Goal: Task Accomplishment & Management: Manage account settings

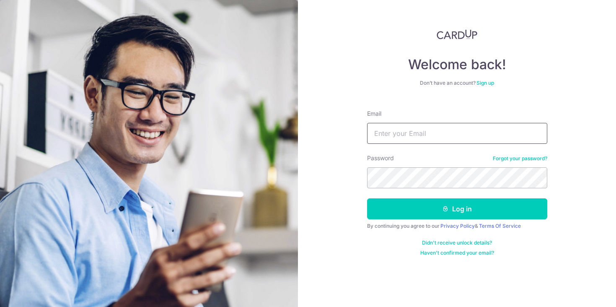
click at [386, 140] on input "Email" at bounding box center [457, 133] width 180 height 21
type input "zhuai_boh@hotmail.com"
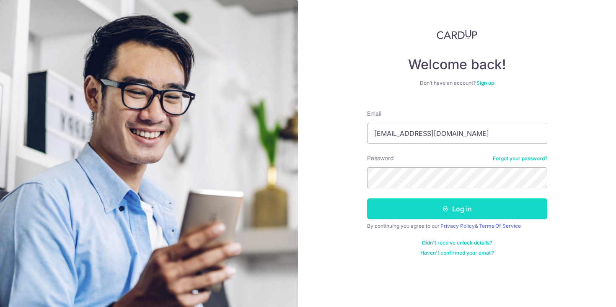
click at [413, 208] on button "Log in" at bounding box center [457, 208] width 180 height 21
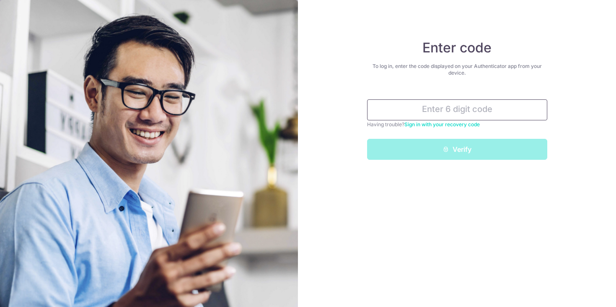
click at [425, 108] on input "text" at bounding box center [457, 109] width 180 height 21
type input "5"
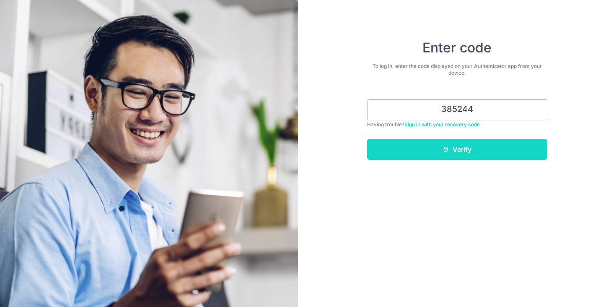
type input "385244"
click at [454, 152] on button "Verify" at bounding box center [457, 149] width 180 height 21
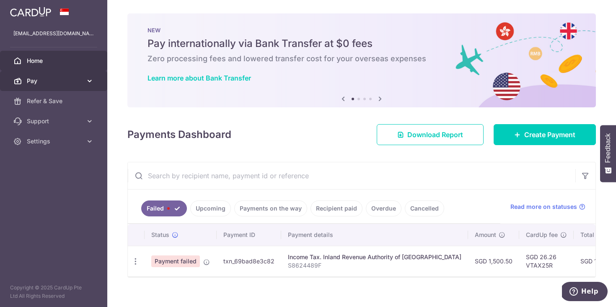
click at [88, 83] on icon at bounding box center [90, 81] width 8 height 8
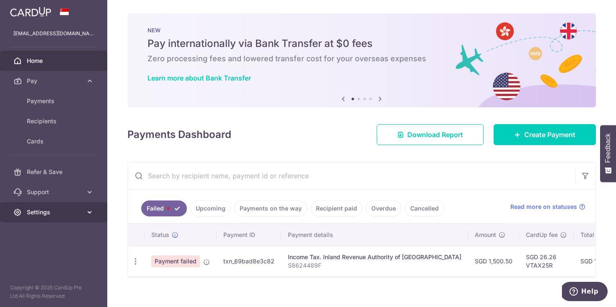
click at [90, 214] on icon at bounding box center [90, 212] width 8 height 8
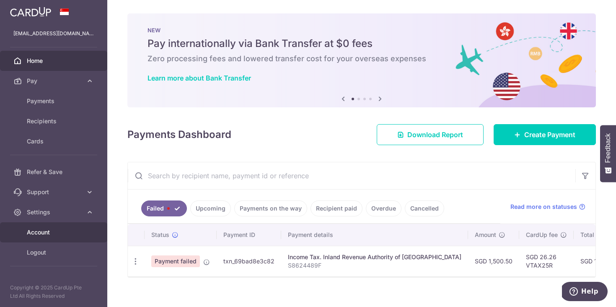
click at [37, 227] on link "Account" at bounding box center [53, 232] width 107 height 20
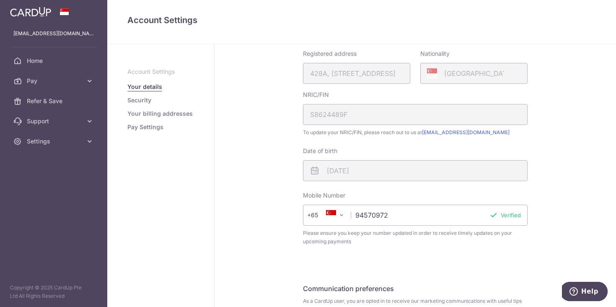
scroll to position [231, 0]
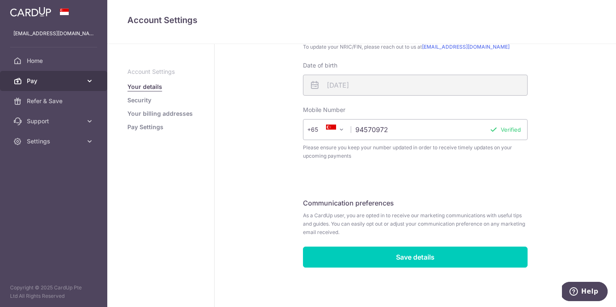
click at [54, 75] on link "Pay" at bounding box center [53, 81] width 107 height 20
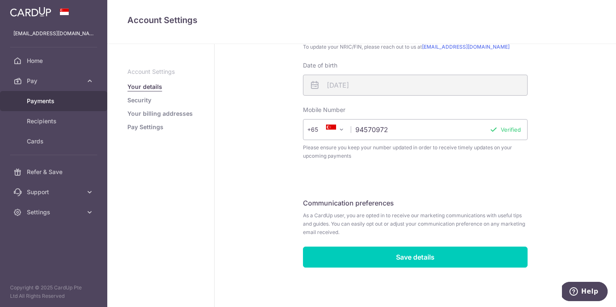
click at [54, 103] on span "Payments" at bounding box center [54, 101] width 55 height 8
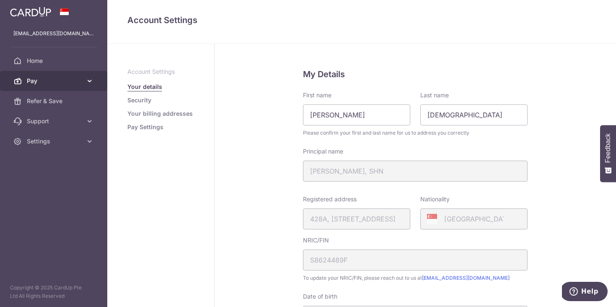
click at [83, 80] on link "Pay" at bounding box center [53, 81] width 107 height 20
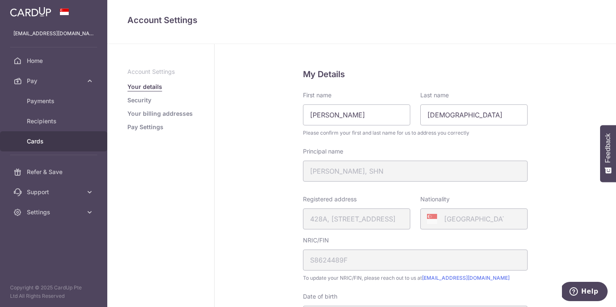
click at [47, 135] on link "Cards" at bounding box center [53, 141] width 107 height 20
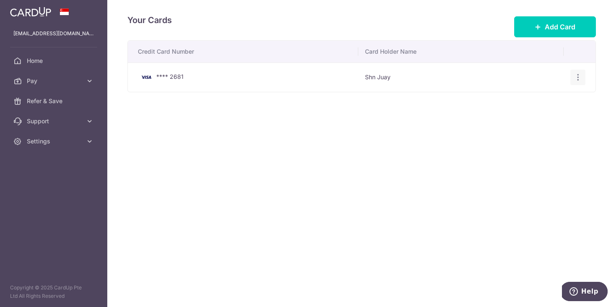
click at [577, 78] on icon "button" at bounding box center [578, 77] width 9 height 9
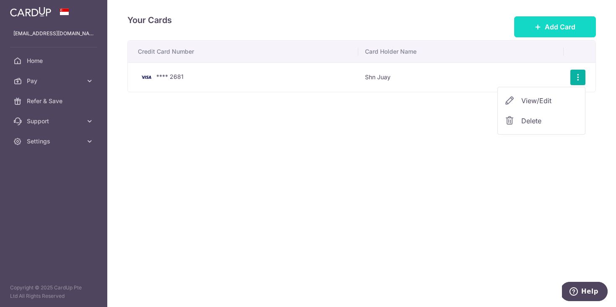
click at [550, 26] on span "Add Card" at bounding box center [560, 27] width 31 height 10
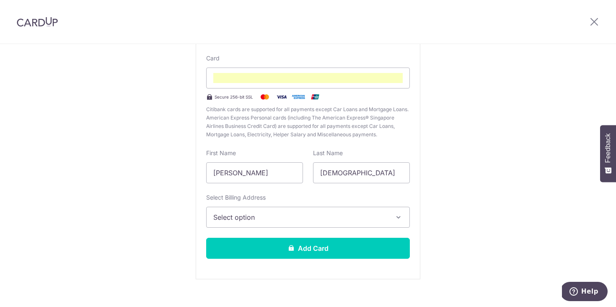
scroll to position [89, 0]
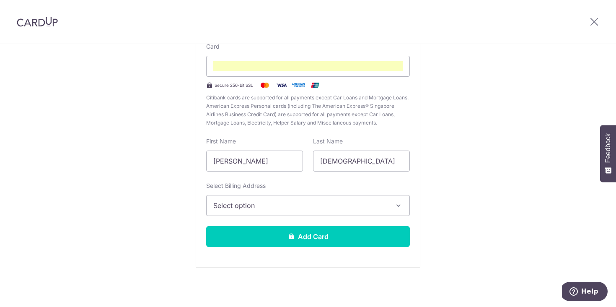
click at [377, 199] on button "Select option" at bounding box center [308, 205] width 204 height 21
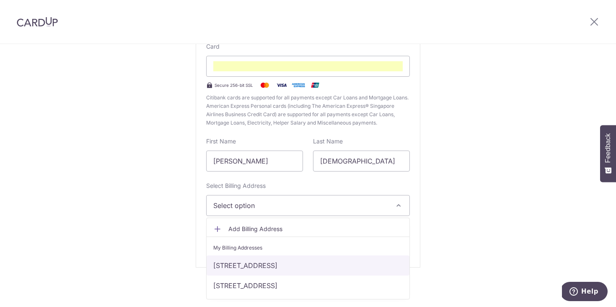
click at [356, 265] on link "[STREET_ADDRESS]" at bounding box center [308, 265] width 203 height 20
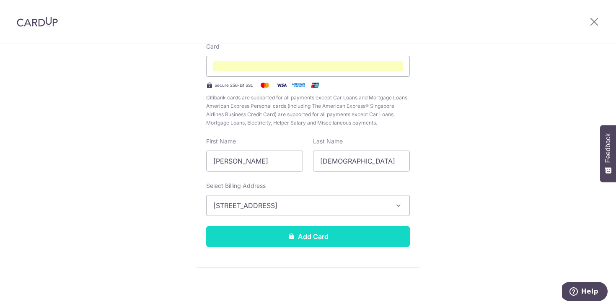
click at [346, 233] on button "Add Card" at bounding box center [308, 236] width 204 height 21
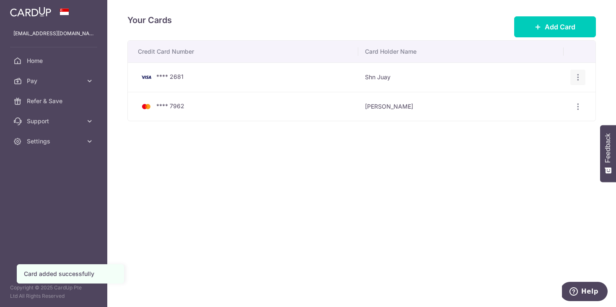
click at [576, 75] on icon "button" at bounding box center [578, 77] width 9 height 9
click at [531, 121] on span "Delete" at bounding box center [550, 121] width 57 height 10
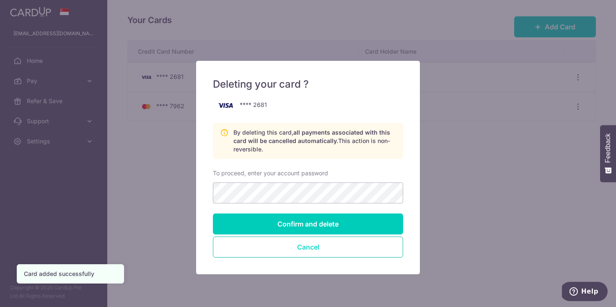
click at [327, 246] on button "Cancel" at bounding box center [308, 246] width 190 height 21
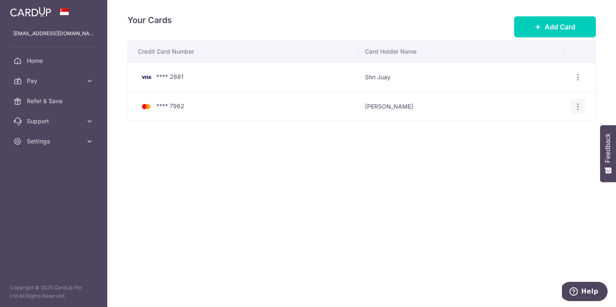
click at [580, 105] on icon "button" at bounding box center [578, 106] width 9 height 9
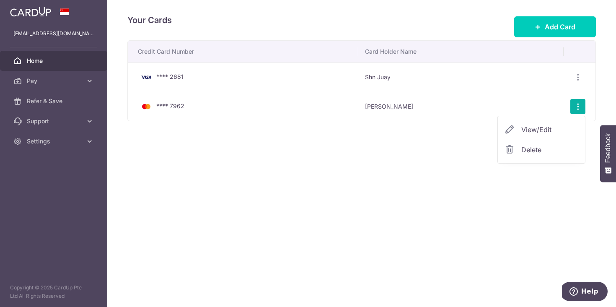
click at [41, 60] on span "Home" at bounding box center [54, 61] width 55 height 8
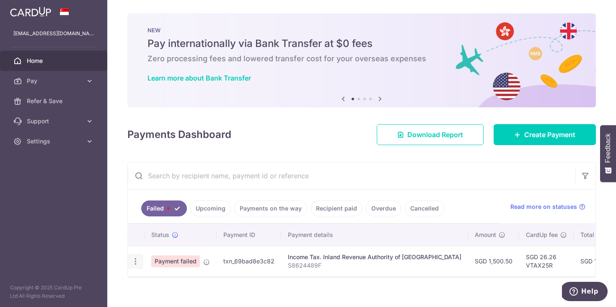
click at [133, 262] on icon "button" at bounding box center [135, 261] width 9 height 9
click at [178, 286] on span "Update payment" at bounding box center [180, 284] width 57 height 10
radio input "true"
type input "1,500.50"
type input "S8624489F"
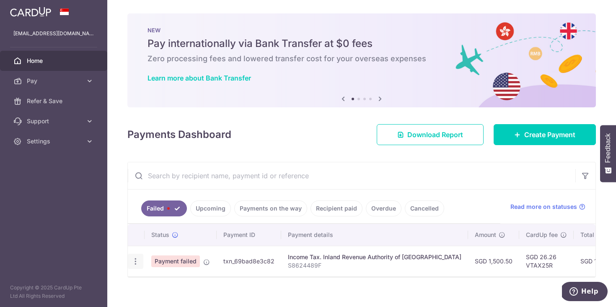
type input "VTAX25R"
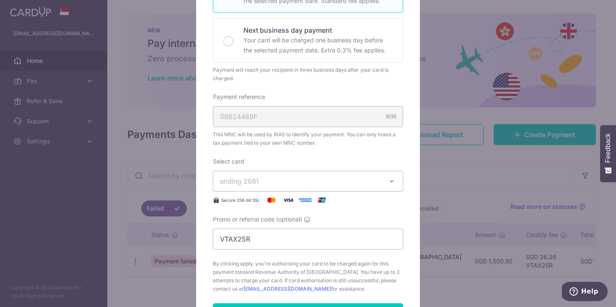
scroll to position [189, 0]
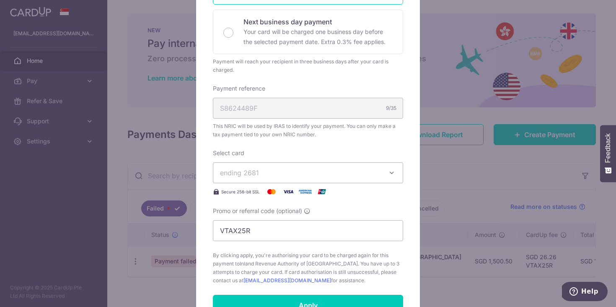
click at [395, 171] on icon "button" at bounding box center [392, 173] width 8 height 8
click at [345, 227] on span "**** 7962" at bounding box center [308, 232] width 176 height 10
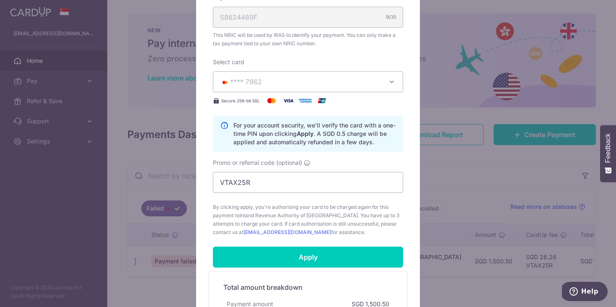
scroll to position [279, 0]
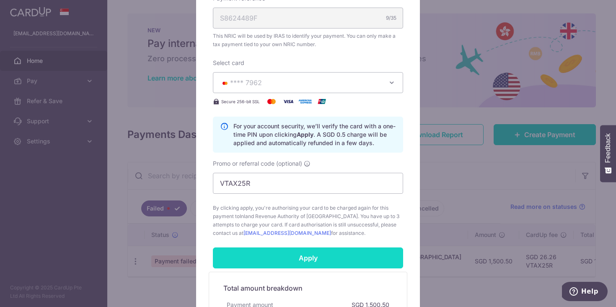
click at [330, 264] on input "Apply" at bounding box center [308, 257] width 190 height 21
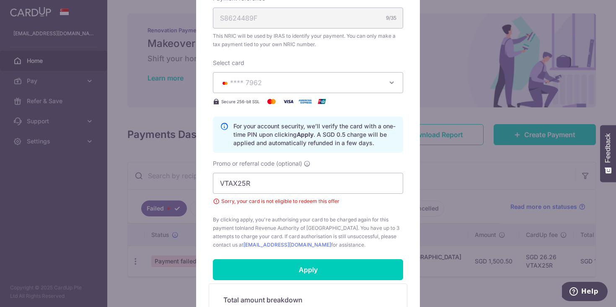
click at [321, 80] on span "**** 7962" at bounding box center [300, 83] width 161 height 10
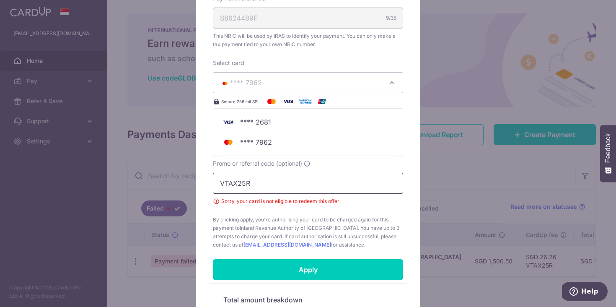
drag, startPoint x: 287, startPoint y: 184, endPoint x: 181, endPoint y: 161, distance: 108.6
click at [181, 161] on div "Edit payment By clicking apply, you will make changes to all payments to Inland…" at bounding box center [308, 153] width 616 height 307
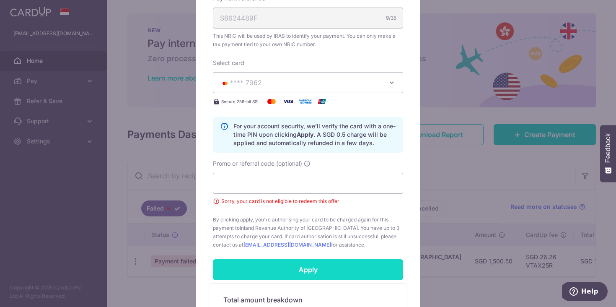
click at [291, 280] on input "Apply" at bounding box center [308, 269] width 190 height 21
click at [295, 270] on input "Apply" at bounding box center [308, 269] width 190 height 21
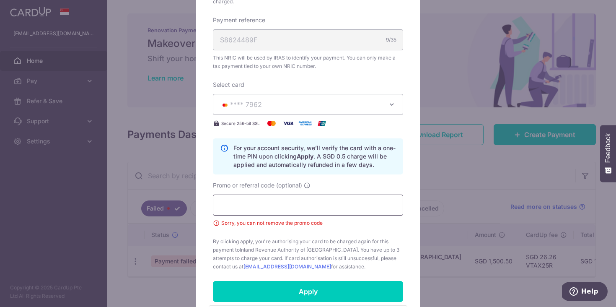
scroll to position [265, 0]
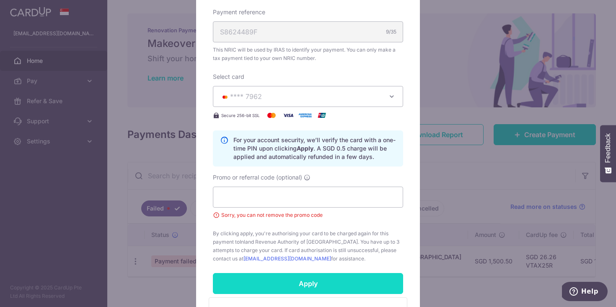
click at [297, 278] on input "Apply" at bounding box center [308, 283] width 190 height 21
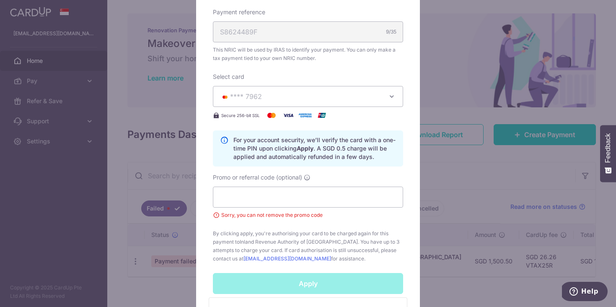
click at [297, 278] on input "Apply" at bounding box center [308, 283] width 190 height 21
click at [297, 278] on div "Apply" at bounding box center [308, 283] width 200 height 21
click at [297, 278] on input "Apply" at bounding box center [308, 283] width 190 height 21
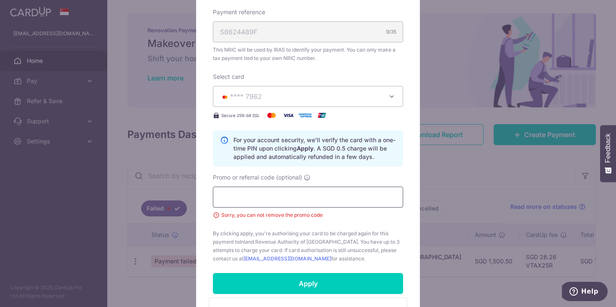
click at [294, 197] on input "Promo or referral code (optional)" at bounding box center [308, 197] width 190 height 21
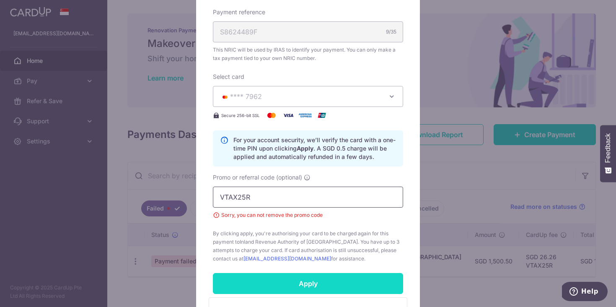
type input "VTAX25R"
click at [290, 281] on input "Apply" at bounding box center [308, 283] width 190 height 21
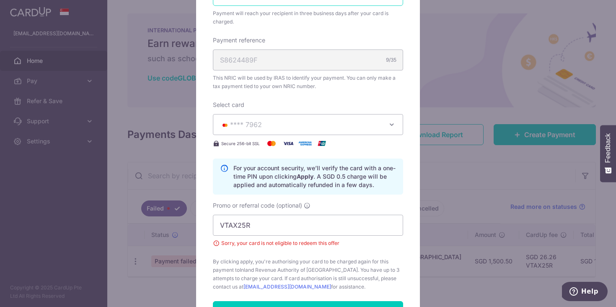
scroll to position [239, 0]
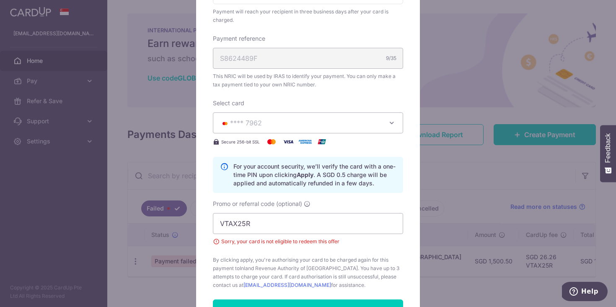
click at [273, 125] on span "**** 7962" at bounding box center [300, 123] width 161 height 10
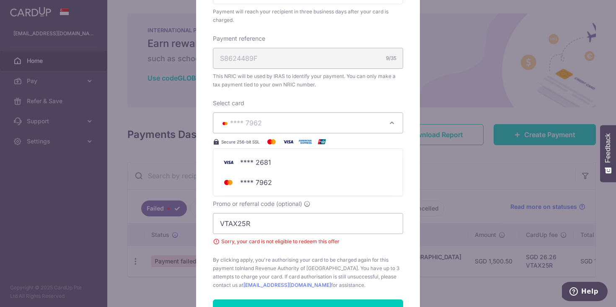
click at [130, 212] on div "Edit payment By clicking apply, you will make changes to all payments to Inland…" at bounding box center [308, 153] width 616 height 307
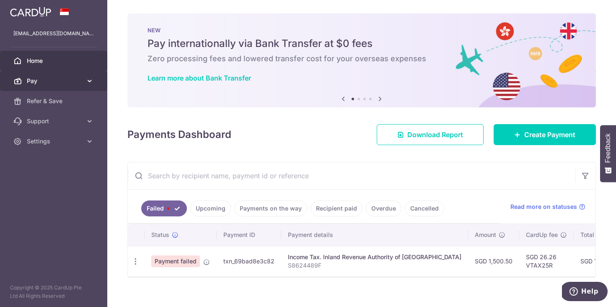
click at [86, 80] on icon at bounding box center [90, 81] width 8 height 8
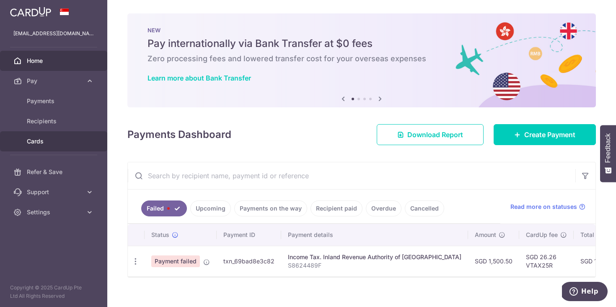
click at [33, 146] on link "Cards" at bounding box center [53, 141] width 107 height 20
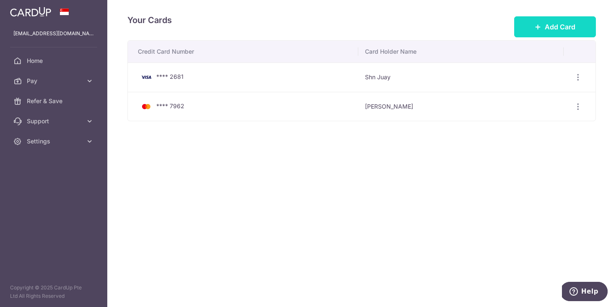
click at [532, 25] on button "Add Card" at bounding box center [555, 26] width 82 height 21
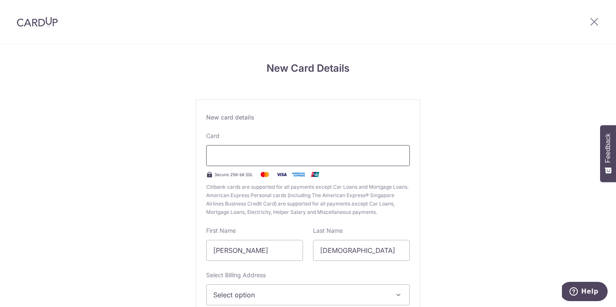
click at [306, 151] on iframe at bounding box center [308, 156] width 190 height 10
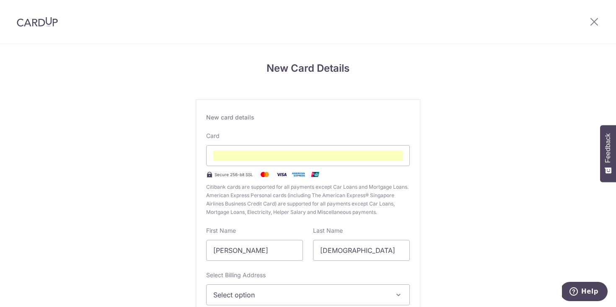
scroll to position [89, 0]
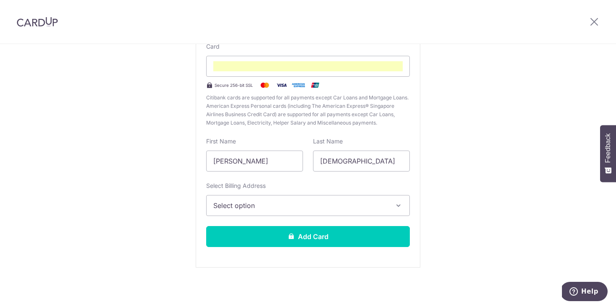
click at [358, 204] on span "Select option" at bounding box center [300, 205] width 174 height 10
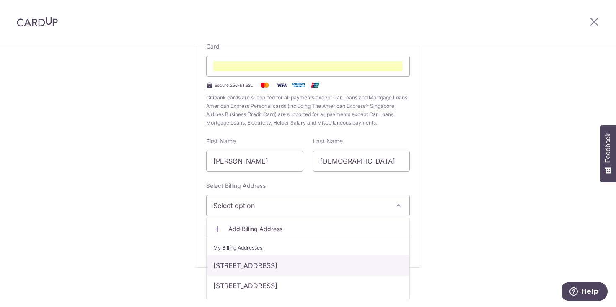
click at [350, 260] on link "222 Bishan Street 23, #02-165, Singapore, Central Singapore, Singapore-570222" at bounding box center [308, 265] width 203 height 20
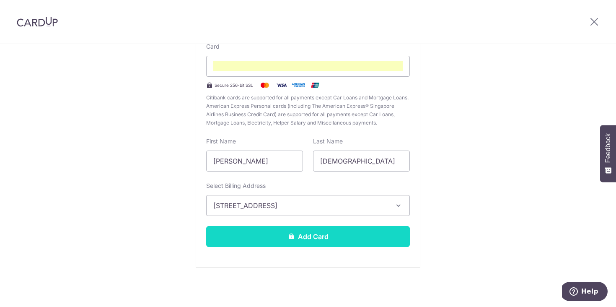
click at [351, 234] on button "Add Card" at bounding box center [308, 236] width 204 height 21
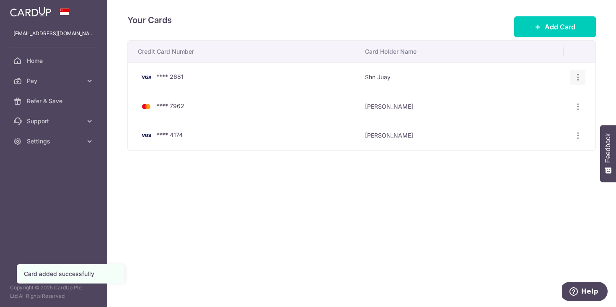
click at [575, 78] on icon "button" at bounding box center [578, 77] width 9 height 9
click at [556, 118] on span "Delete" at bounding box center [550, 121] width 57 height 10
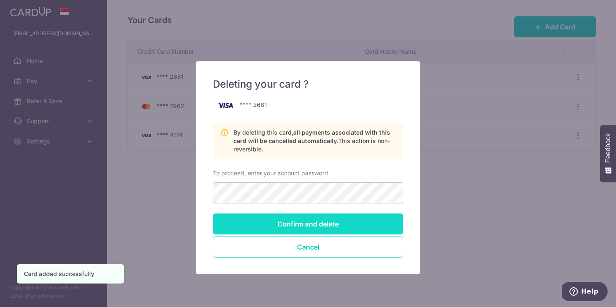
click at [313, 221] on input "Confirm and delete" at bounding box center [308, 223] width 190 height 21
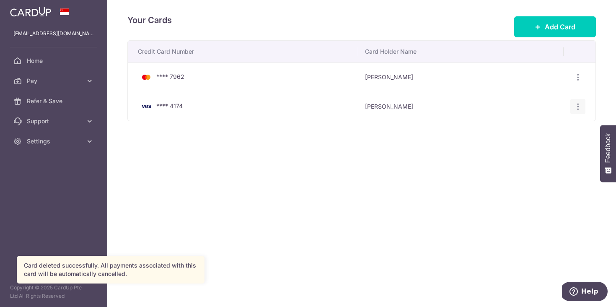
click at [579, 107] on icon "button" at bounding box center [578, 106] width 9 height 9
click at [414, 153] on div "Credit Card Number Card Holder Name **** 7962 [PERSON_NAME] View/Edit [GEOGRAPH…" at bounding box center [361, 106] width 469 height 133
click at [46, 62] on span "Home" at bounding box center [54, 61] width 55 height 8
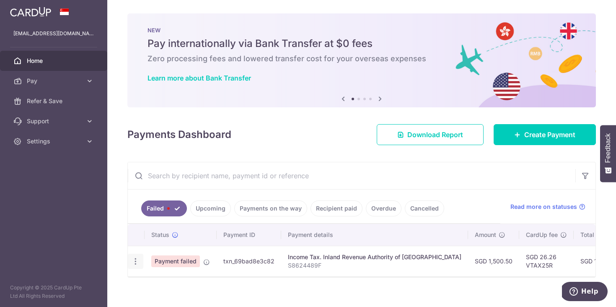
click at [136, 258] on icon "button" at bounding box center [135, 261] width 9 height 9
click at [163, 286] on span "Update payment" at bounding box center [180, 284] width 57 height 10
radio input "true"
type input "1,500.50"
type input "S8624489F"
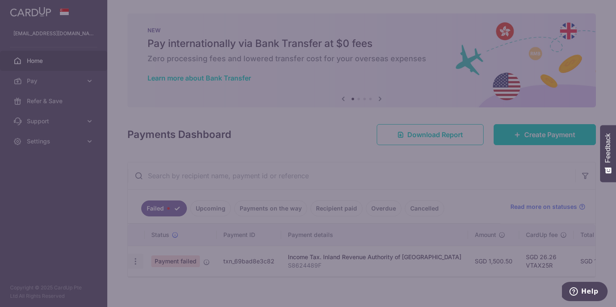
type input "VTAX25R"
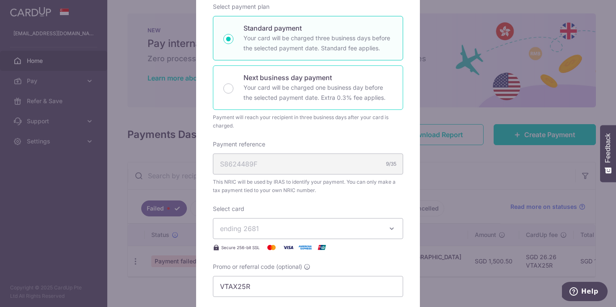
scroll to position [138, 0]
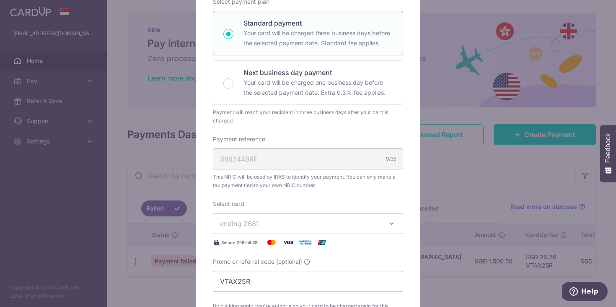
click at [266, 214] on button "ending 2681" at bounding box center [308, 223] width 190 height 21
click at [261, 285] on span "**** 4174" at bounding box center [255, 283] width 30 height 10
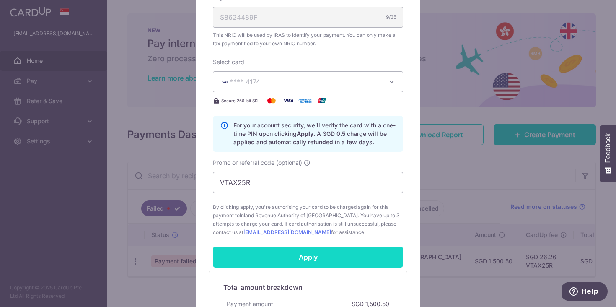
scroll to position [283, 0]
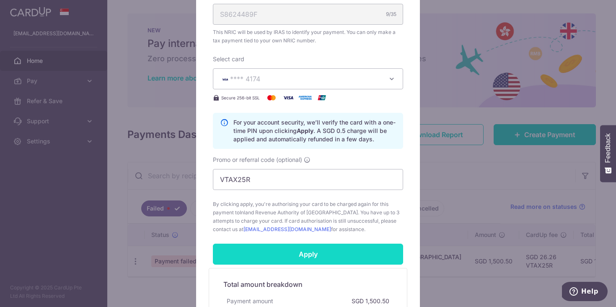
click at [284, 259] on input "Apply" at bounding box center [308, 254] width 190 height 21
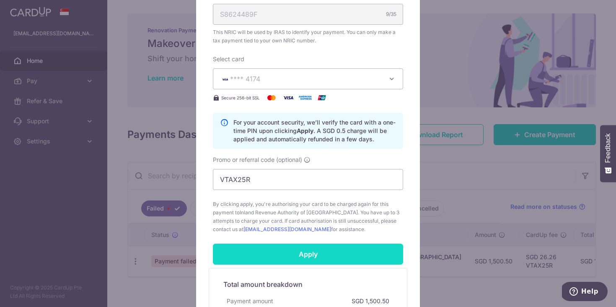
click at [304, 254] on input "Apply" at bounding box center [308, 254] width 190 height 21
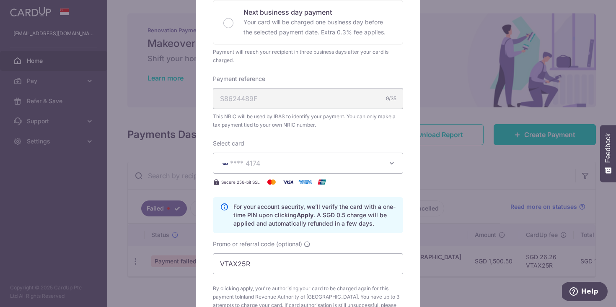
scroll to position [199, 0]
click at [301, 207] on p "For your account security, we’ll verify the card with a one-time PIN upon click…" at bounding box center [315, 214] width 163 height 25
click at [301, 209] on p "For your account security, we’ll verify the card with a one-time PIN upon click…" at bounding box center [315, 214] width 163 height 25
click at [288, 268] on input "VTAX25R" at bounding box center [308, 263] width 190 height 21
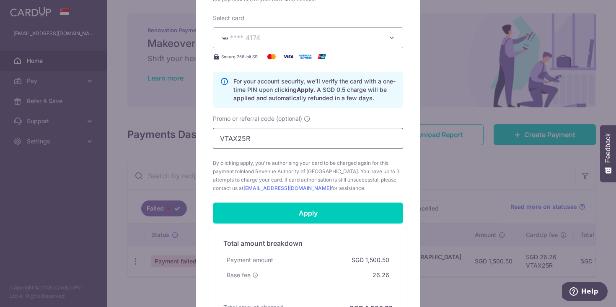
scroll to position [325, 0]
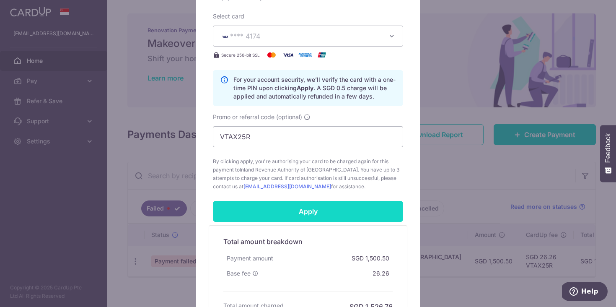
click at [291, 216] on input "Apply" at bounding box center [308, 211] width 190 height 21
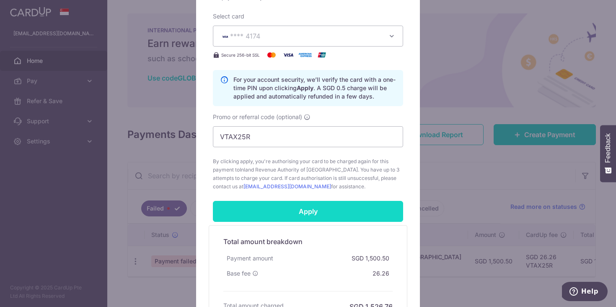
click at [291, 216] on input "Apply" at bounding box center [308, 211] width 190 height 21
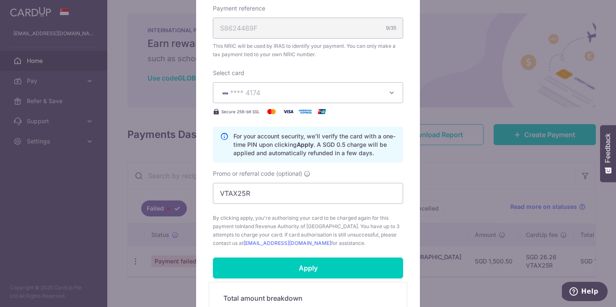
scroll to position [266, 0]
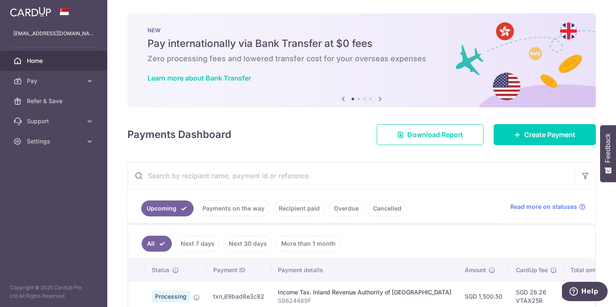
scroll to position [46, 0]
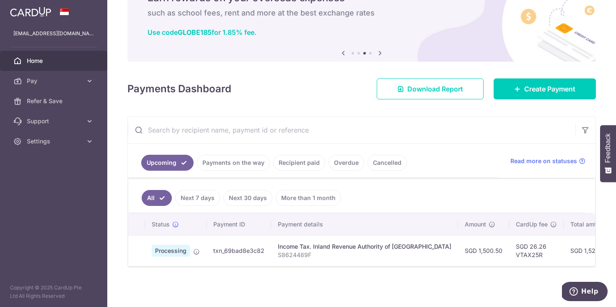
click at [31, 63] on span "Home" at bounding box center [54, 61] width 55 height 8
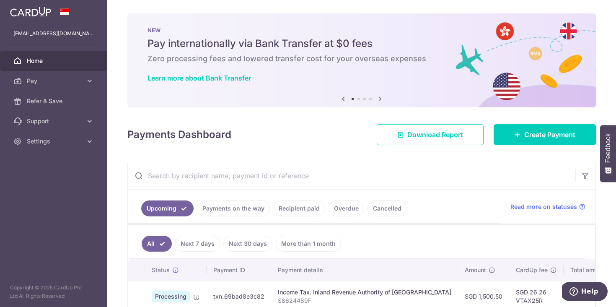
scroll to position [46, 0]
